Goal: Task Accomplishment & Management: Manage account settings

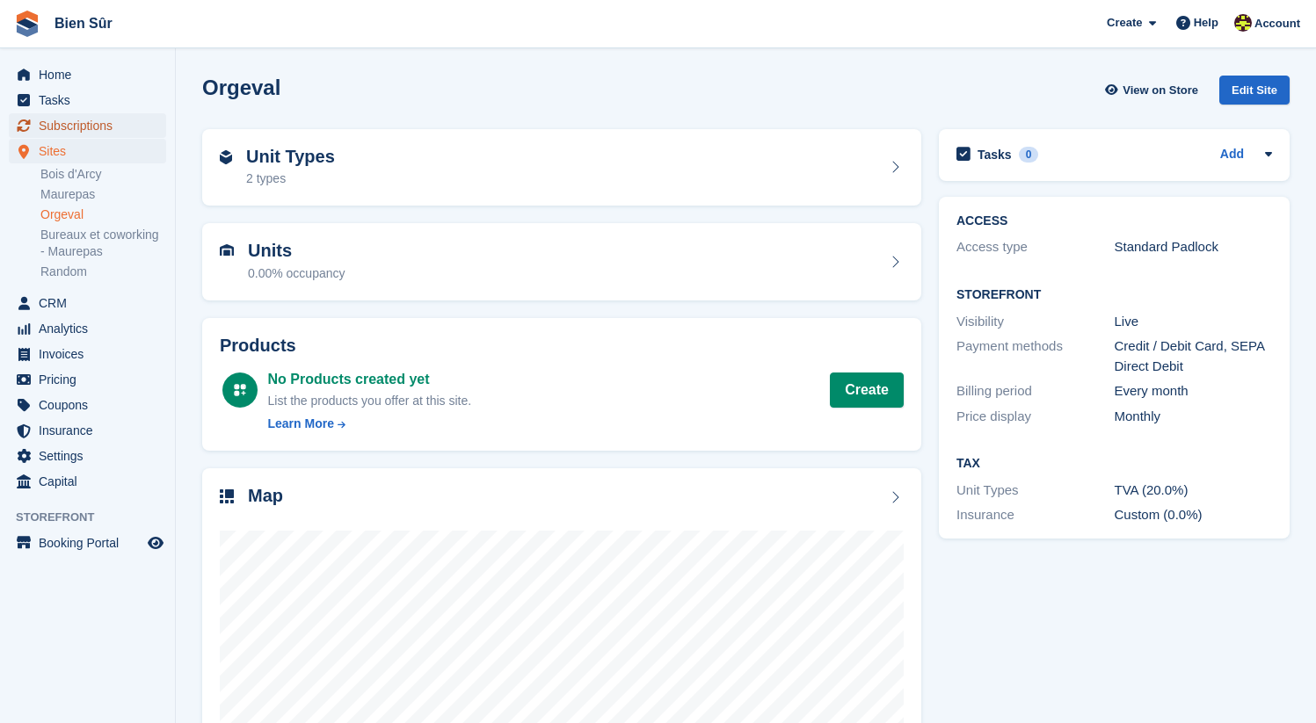
click at [80, 125] on span "Subscriptions" at bounding box center [91, 125] width 105 height 25
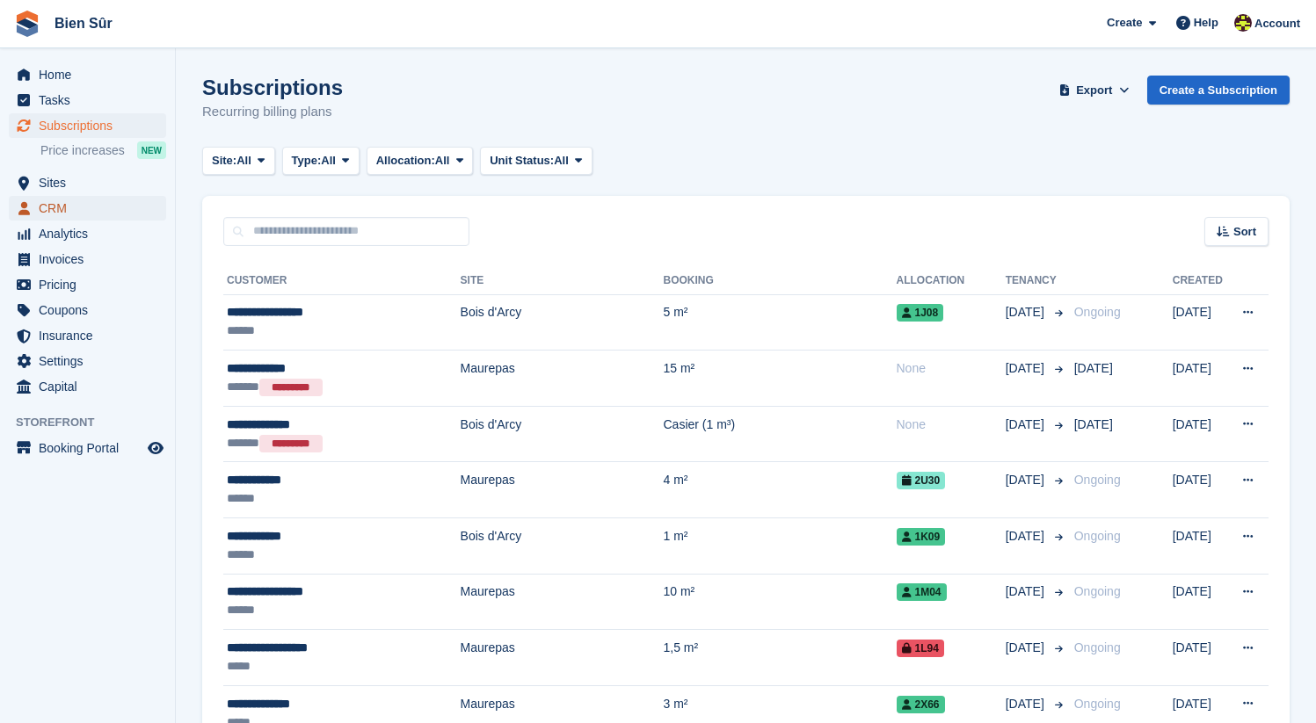
click at [83, 212] on span "CRM" at bounding box center [91, 208] width 105 height 25
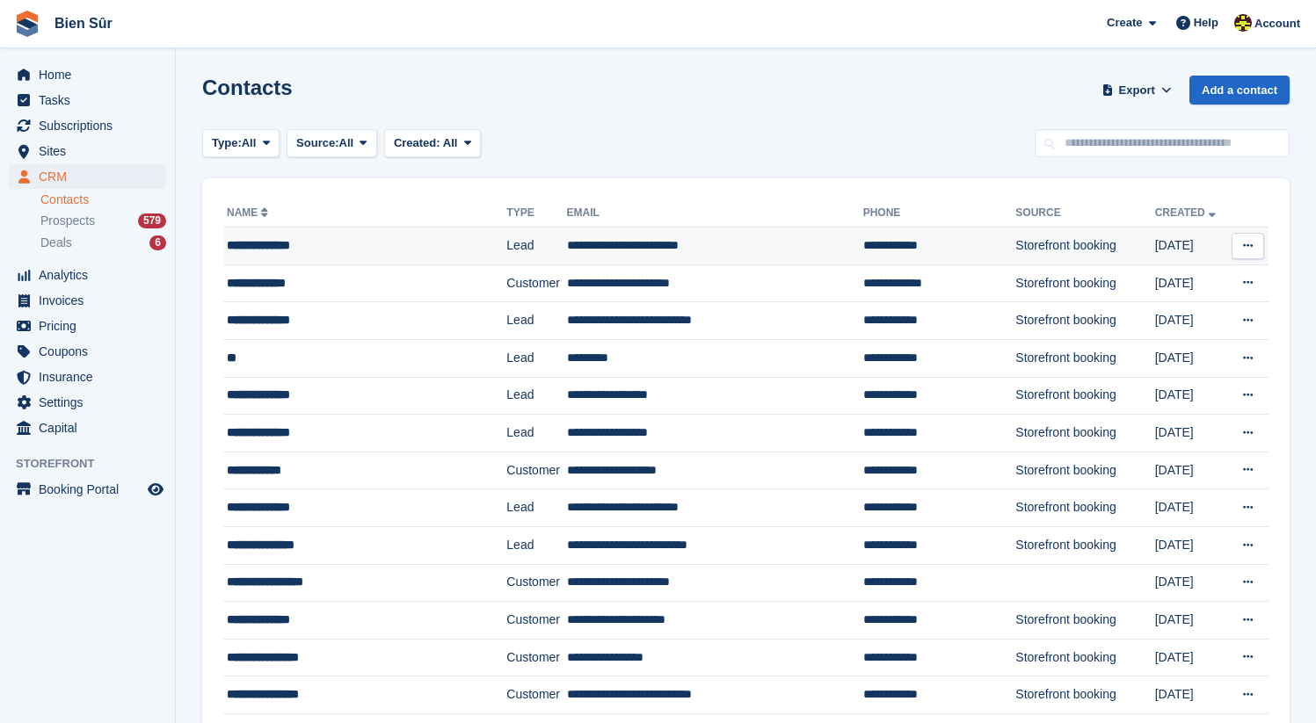
click at [1259, 247] on button at bounding box center [1247, 246] width 33 height 26
click at [1158, 318] on p "Delete contact" at bounding box center [1179, 318] width 153 height 23
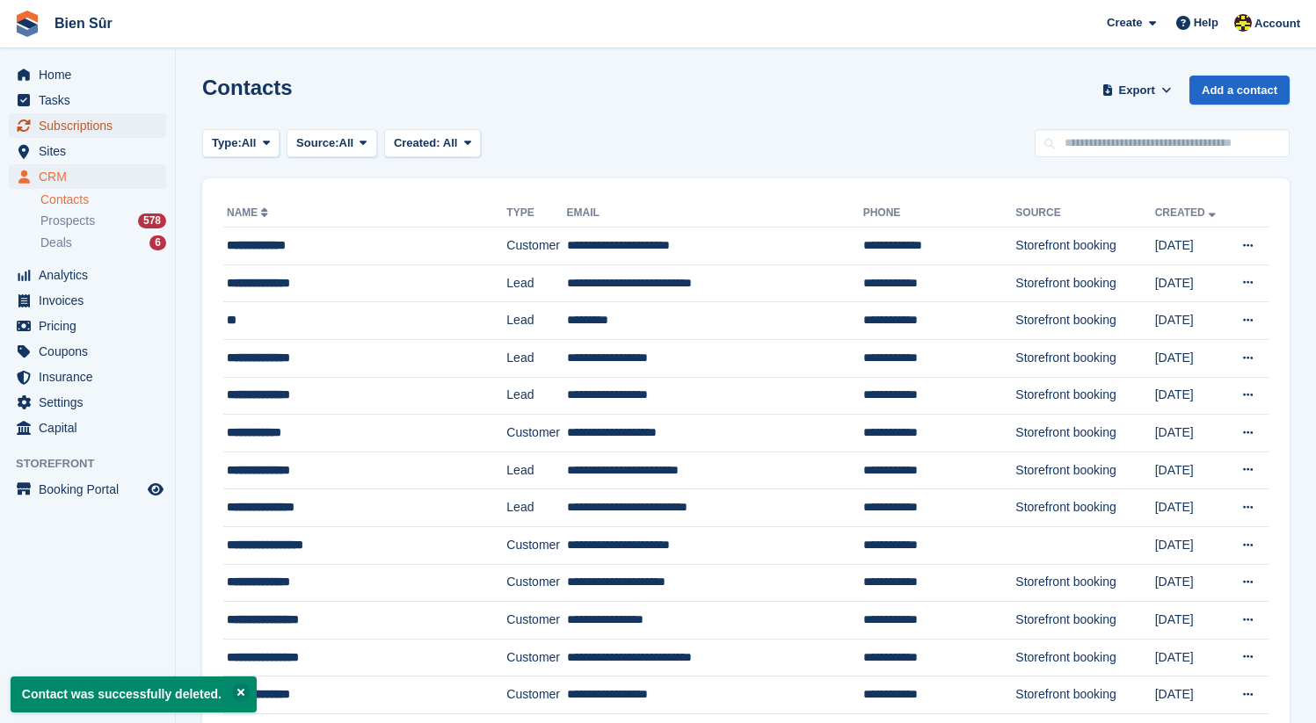
click at [66, 129] on span "Subscriptions" at bounding box center [91, 125] width 105 height 25
